Goal: Task Accomplishment & Management: Use online tool/utility

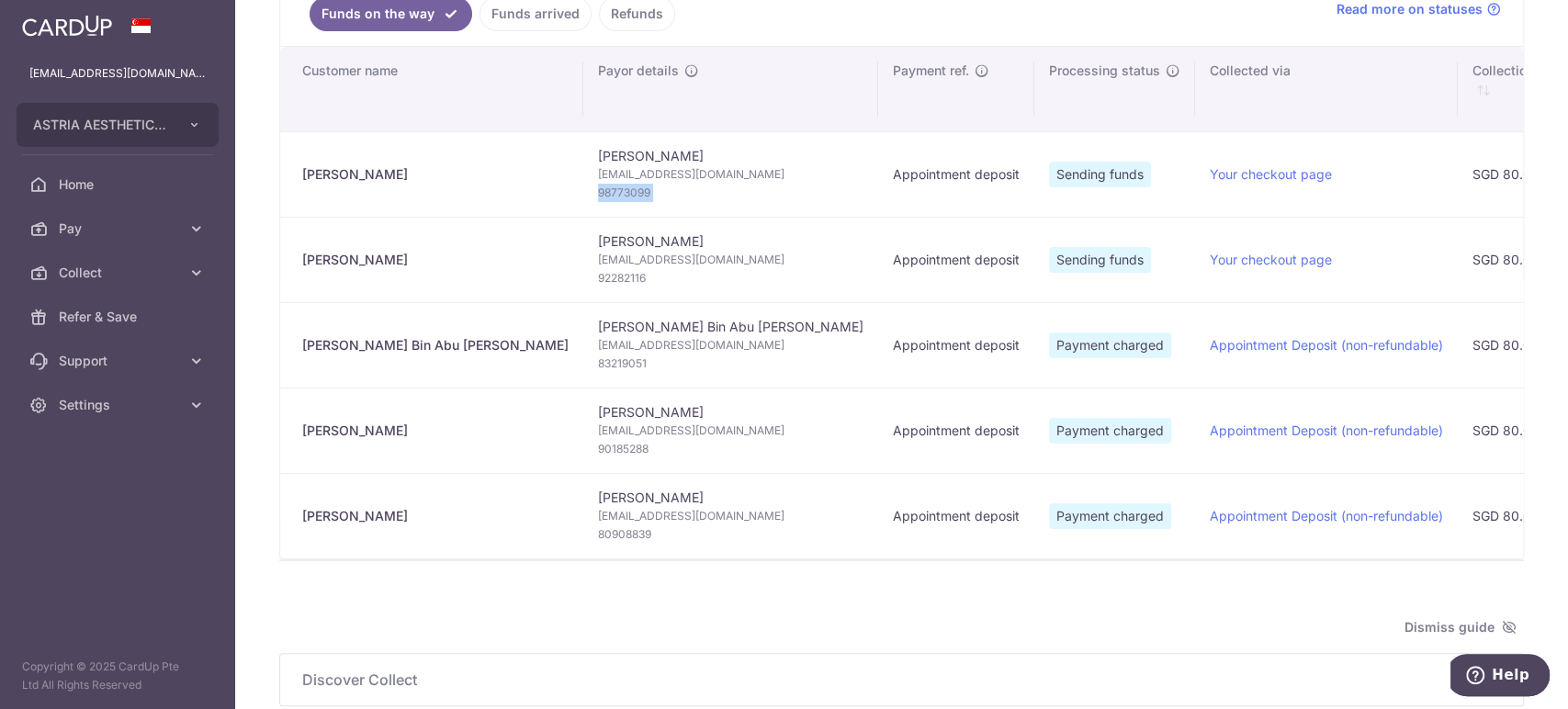
scroll to position [306, 0]
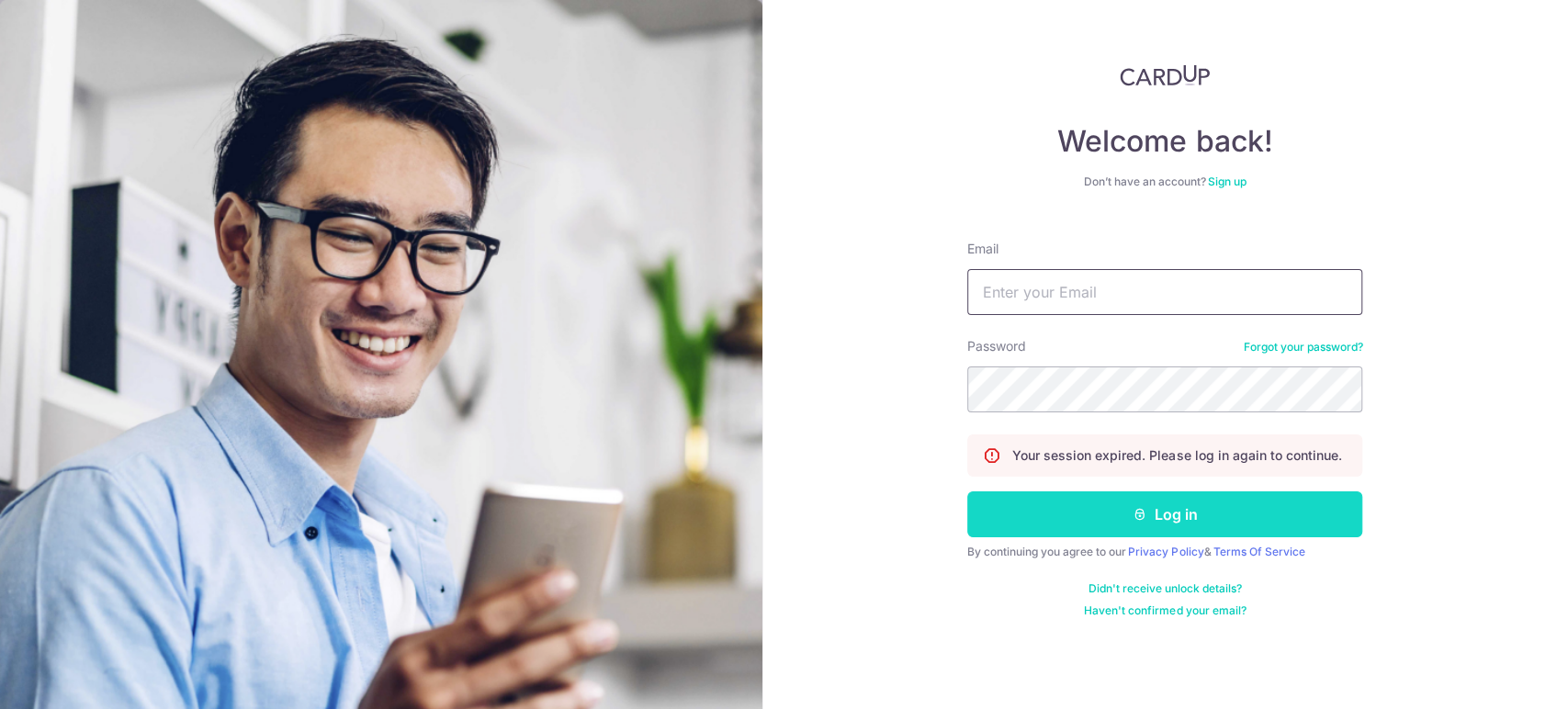
type input "[EMAIL_ADDRESS][DOMAIN_NAME]"
click at [1103, 514] on button "Log in" at bounding box center [1164, 514] width 395 height 46
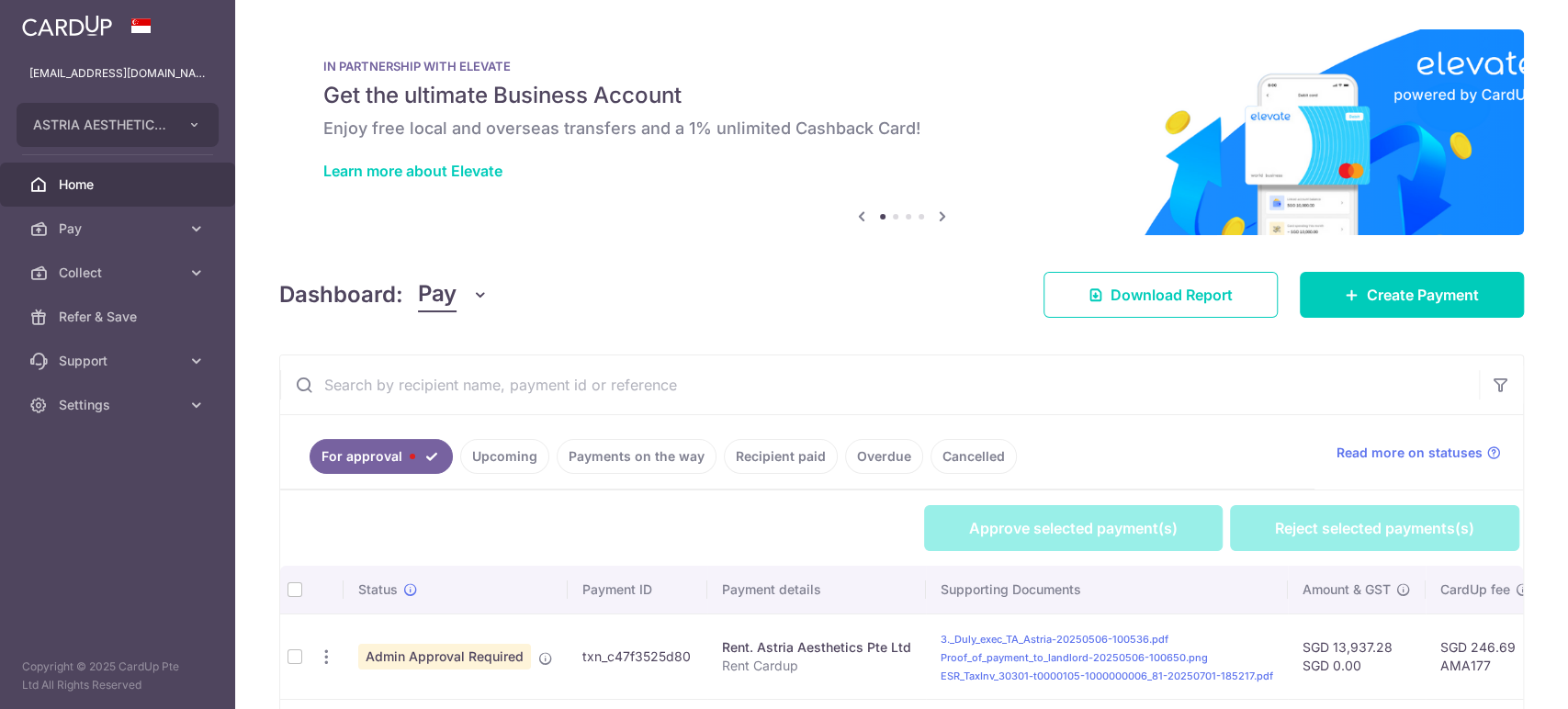
click at [440, 307] on span "Pay" at bounding box center [437, 294] width 38 height 35
click at [461, 377] on link "Collect" at bounding box center [514, 390] width 191 height 44
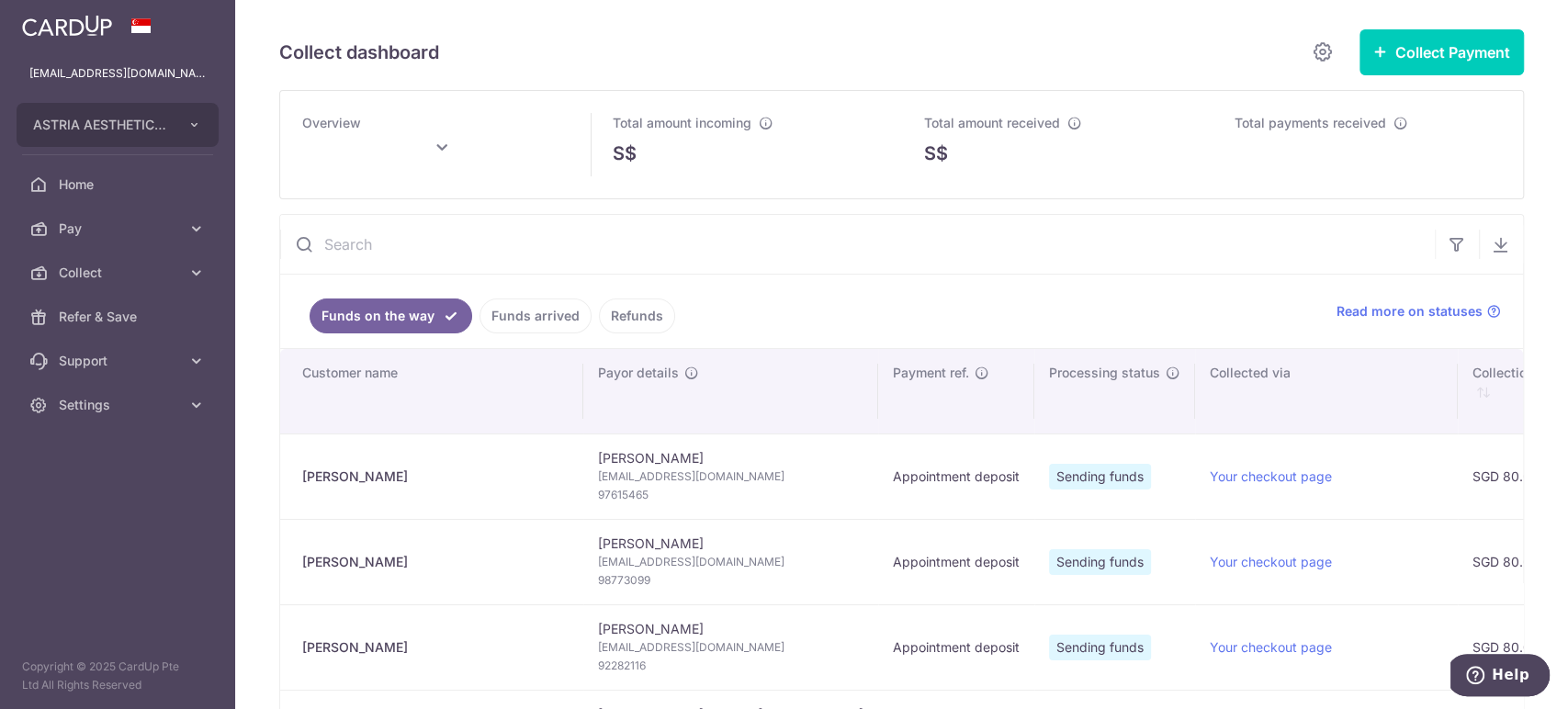
type input "[DATE]"
drag, startPoint x: 375, startPoint y: 476, endPoint x: 291, endPoint y: 468, distance: 84.4
click at [290, 469] on td "[PERSON_NAME]" at bounding box center [431, 477] width 303 height 86
click at [598, 491] on span "97615465" at bounding box center [730, 495] width 266 height 19
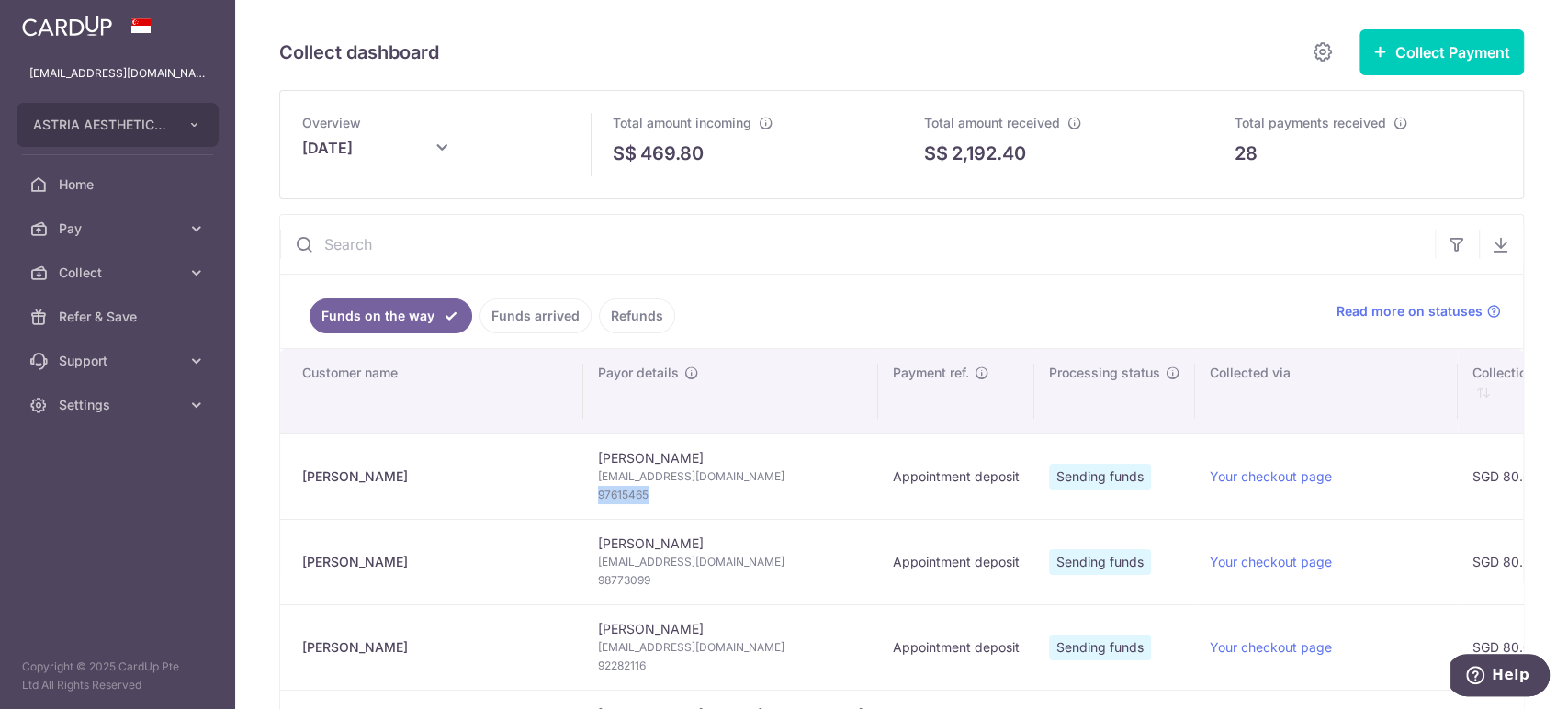
copy span "97615465"
click at [645, 476] on span "[EMAIL_ADDRESS][DOMAIN_NAME]" at bounding box center [730, 477] width 266 height 19
copy td "[EMAIL_ADDRESS][DOMAIN_NAME]"
